Goal: Information Seeking & Learning: Learn about a topic

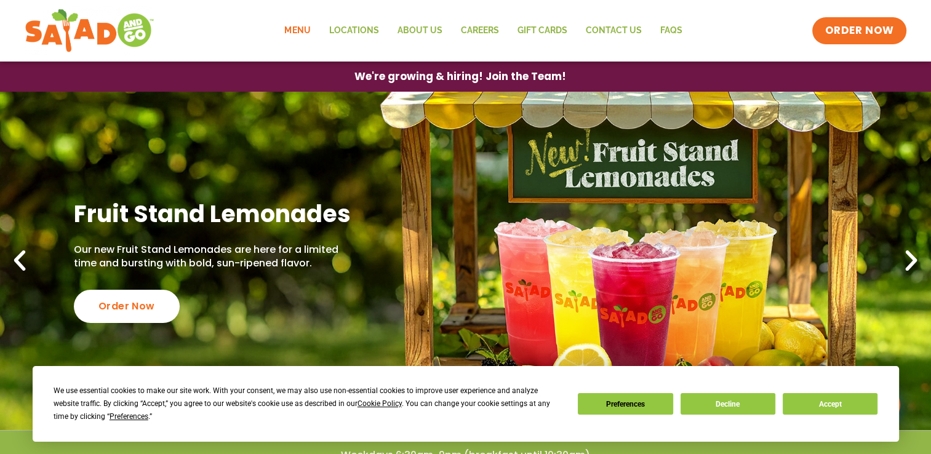
click at [305, 29] on link "Menu" at bounding box center [297, 31] width 44 height 28
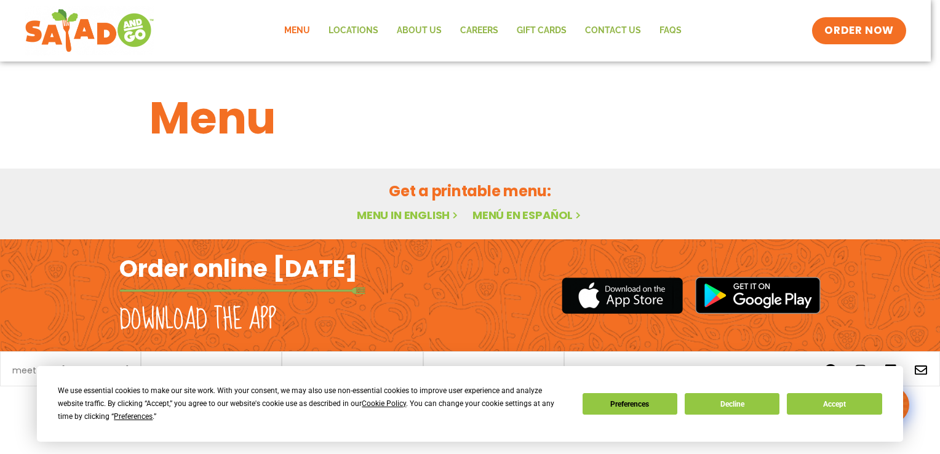
click at [419, 214] on link "Menu in English" at bounding box center [408, 214] width 103 height 15
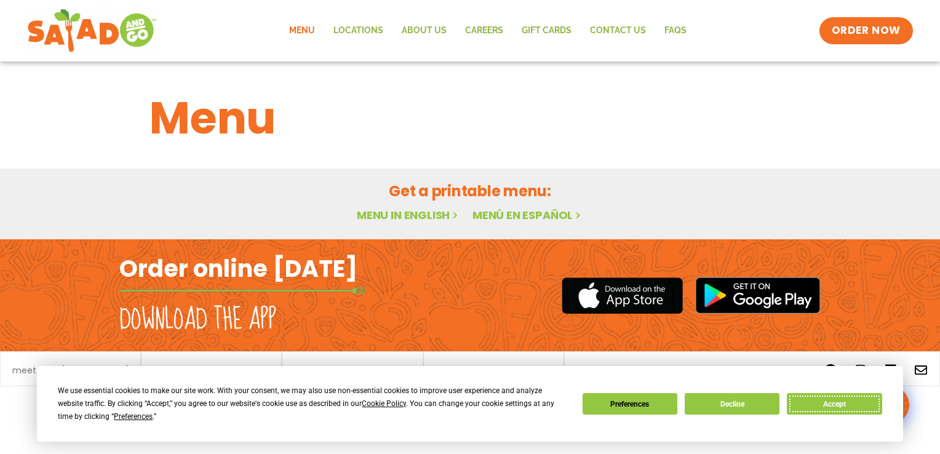
click at [821, 406] on button "Accept" at bounding box center [834, 404] width 95 height 22
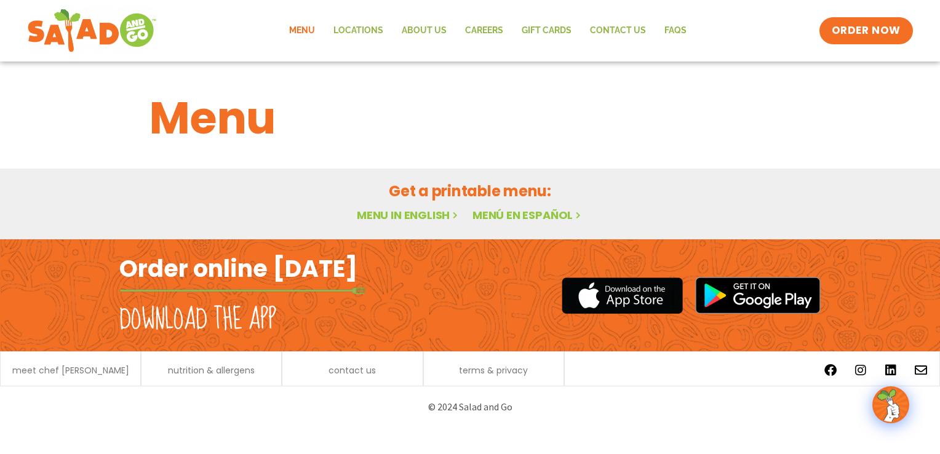
click at [423, 218] on link "Menu in English" at bounding box center [408, 214] width 103 height 15
click at [356, 28] on link "Locations" at bounding box center [358, 31] width 68 height 28
click at [859, 28] on span "ORDER NOW" at bounding box center [866, 31] width 76 height 16
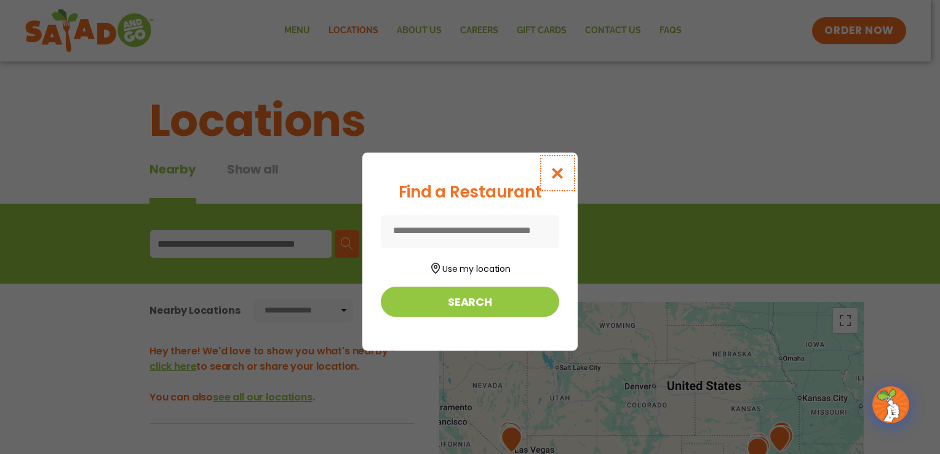
click at [556, 174] on icon "Close modal" at bounding box center [557, 173] width 15 height 13
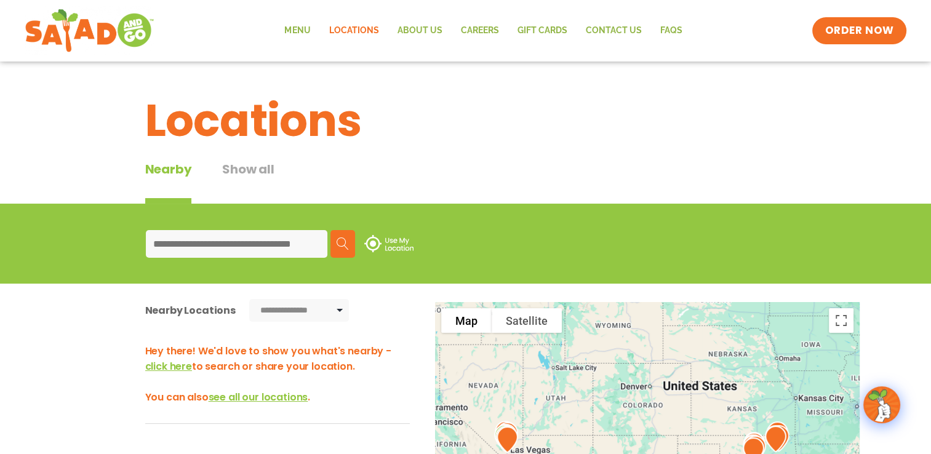
click at [241, 176] on button "Show all" at bounding box center [248, 182] width 52 height 44
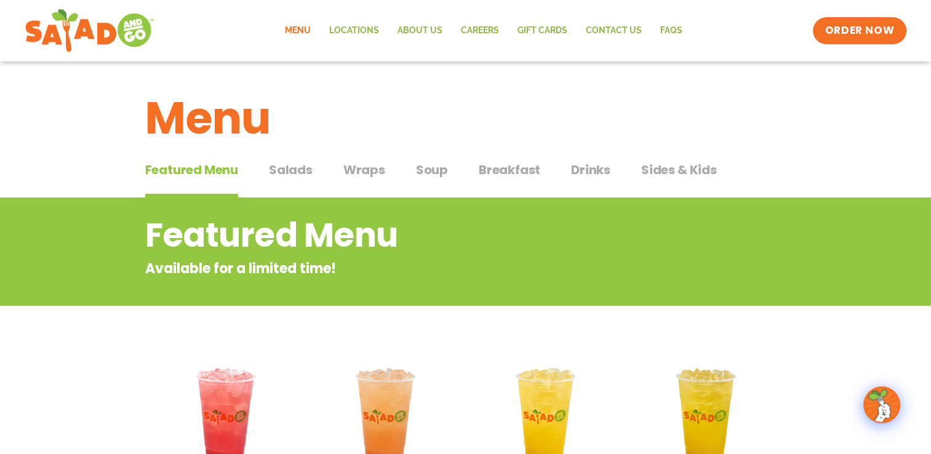
click at [288, 168] on span "Salads" at bounding box center [291, 170] width 44 height 18
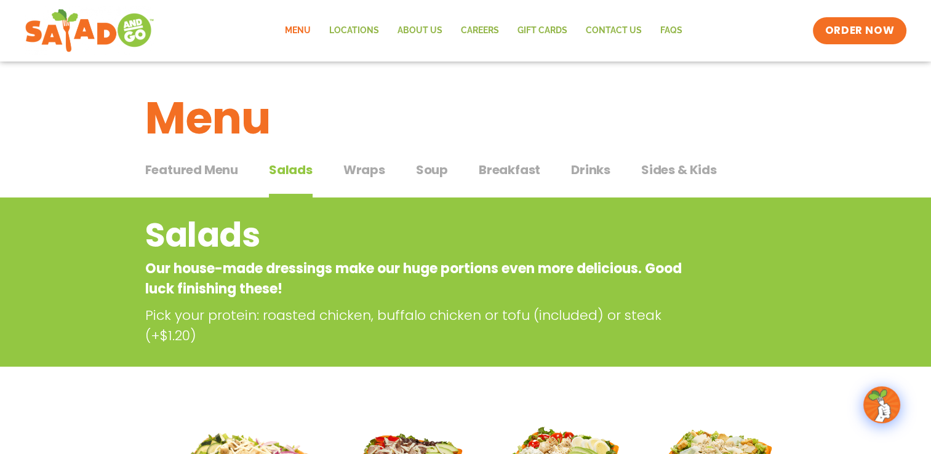
click at [353, 162] on span "Wraps" at bounding box center [364, 170] width 42 height 18
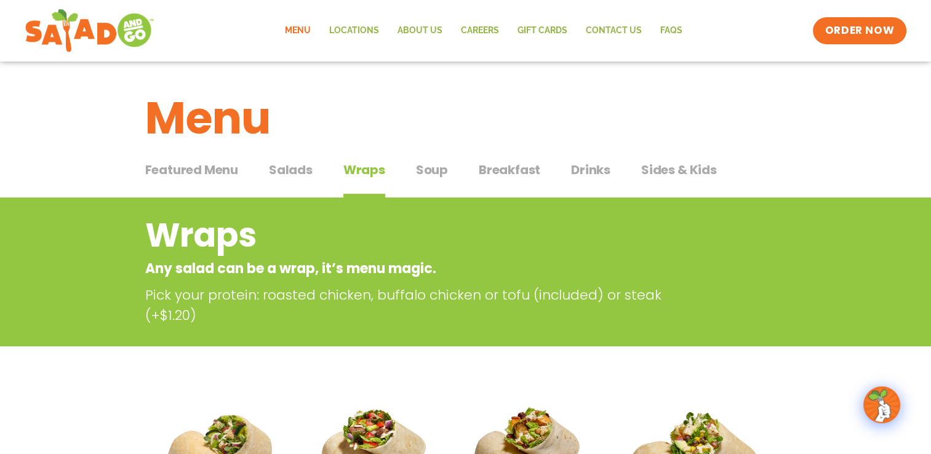
click at [422, 167] on span "Soup" at bounding box center [432, 170] width 32 height 18
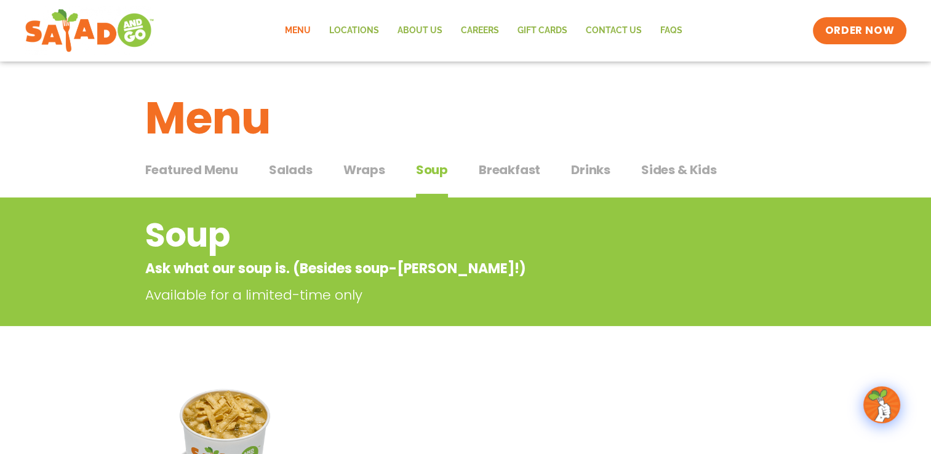
click at [511, 170] on span "Breakfast" at bounding box center [510, 170] width 62 height 18
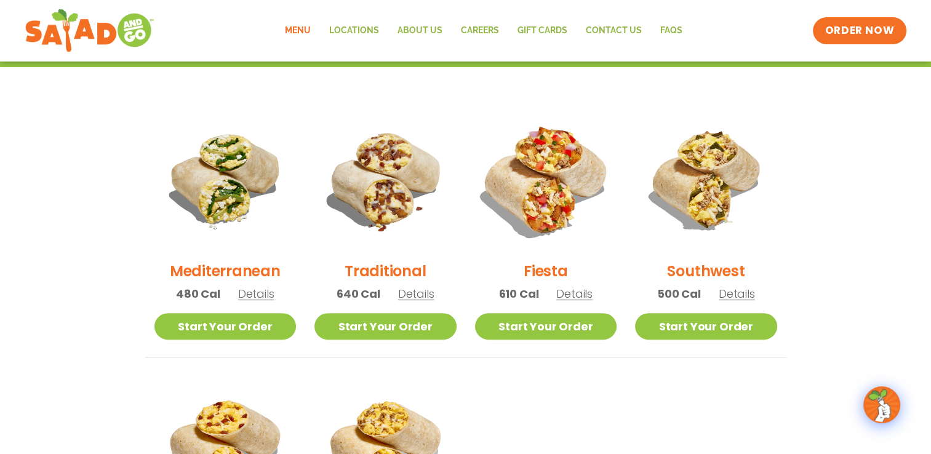
scroll to position [277, 0]
